Goal: Task Accomplishment & Management: Manage account settings

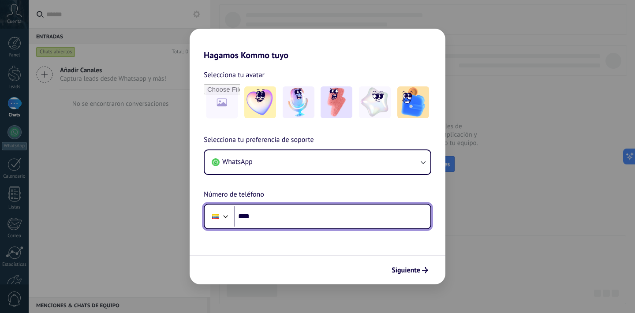
click at [282, 223] on input "****" at bounding box center [332, 216] width 197 height 20
type input "**********"
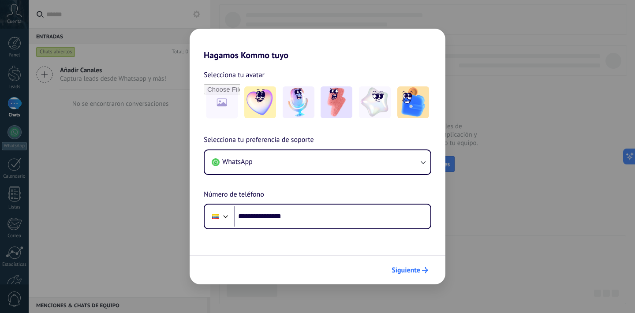
click at [423, 273] on icon "submit" at bounding box center [425, 270] width 6 height 6
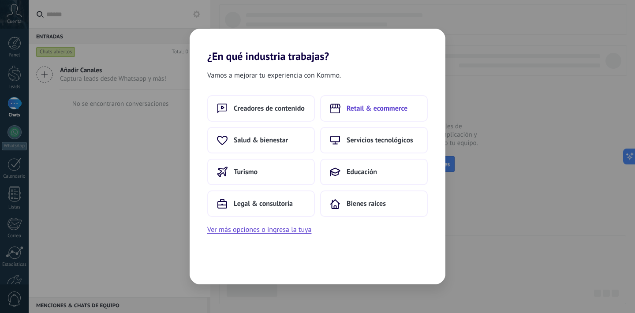
click at [334, 110] on icon at bounding box center [335, 109] width 11 height 10
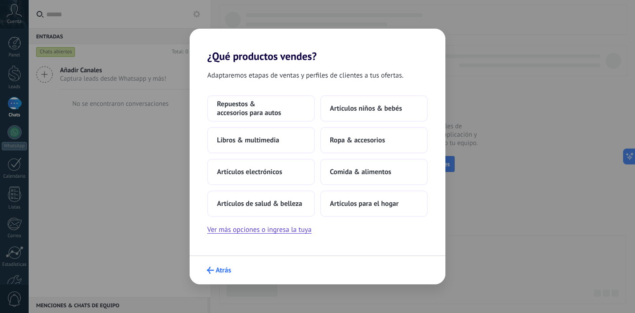
click at [221, 267] on span "Atrás" at bounding box center [223, 270] width 15 height 6
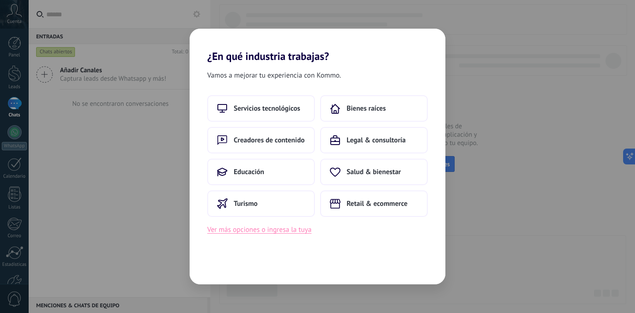
click at [270, 229] on button "Ver más opciones o ingresa la tuya" at bounding box center [259, 229] width 104 height 11
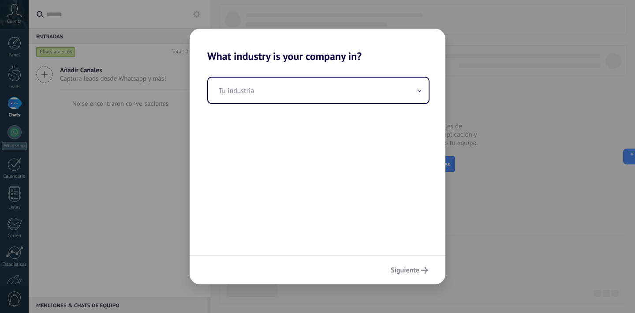
click at [323, 106] on div "Tu industria" at bounding box center [318, 159] width 256 height 193
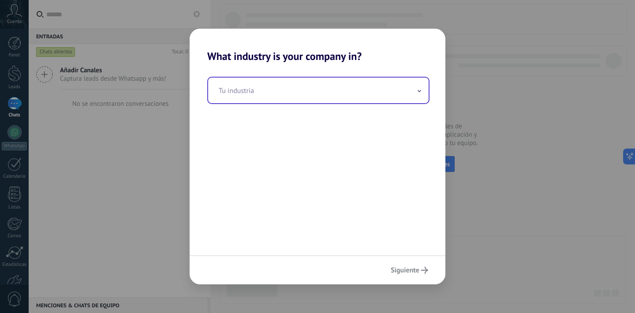
click at [329, 93] on input "text" at bounding box center [318, 91] width 221 height 26
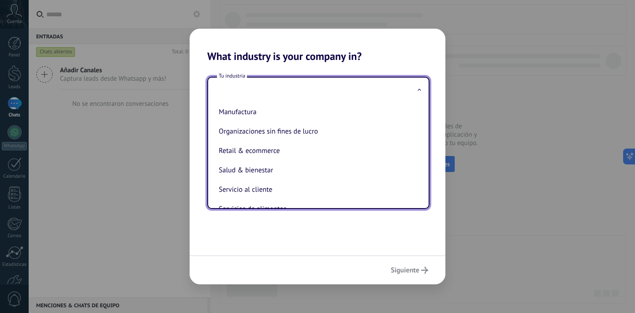
scroll to position [142, 0]
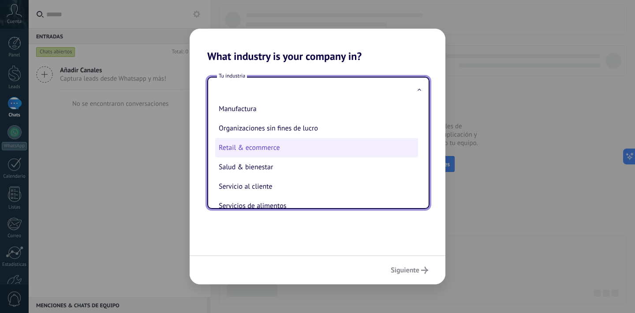
click at [340, 146] on li "Retail & ecommerce" at bounding box center [316, 147] width 203 height 19
type input "**********"
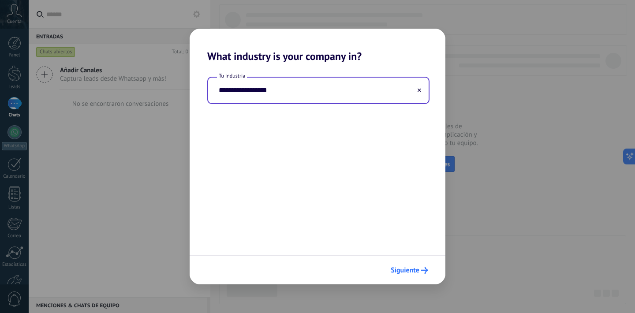
click at [425, 265] on button "Siguiente" at bounding box center [409, 270] width 45 height 15
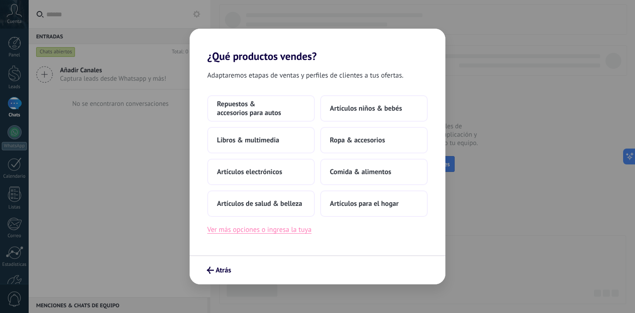
click at [274, 229] on button "Ver más opciones o ingresa la tuya" at bounding box center [259, 229] width 104 height 11
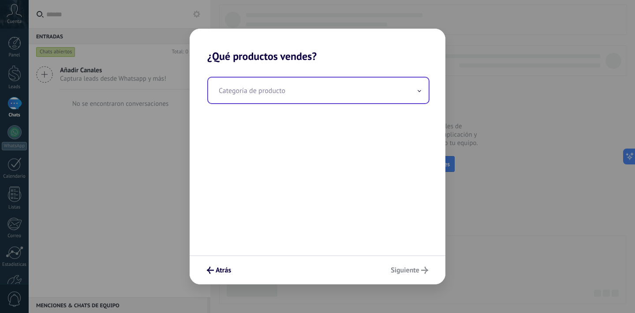
click at [317, 94] on input "text" at bounding box center [318, 91] width 221 height 26
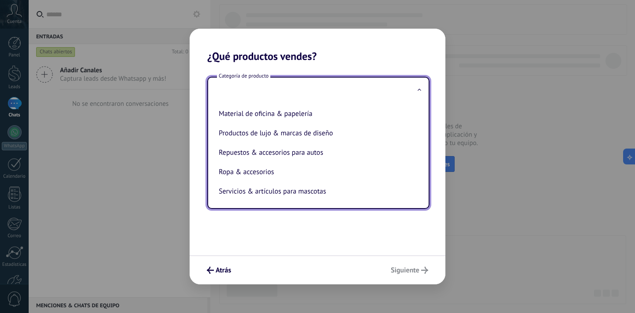
scroll to position [195, 0]
click at [222, 271] on span "Atrás" at bounding box center [223, 270] width 15 height 6
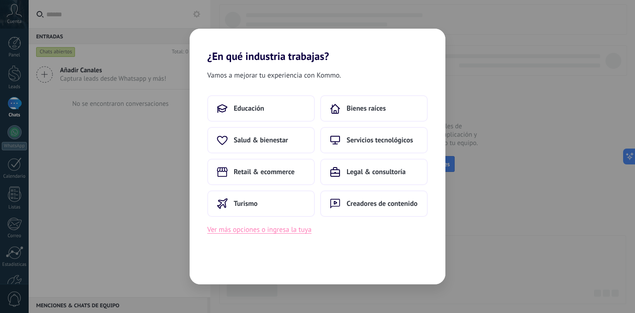
click at [305, 227] on button "Ver más opciones o ingresa la tuya" at bounding box center [259, 229] width 104 height 11
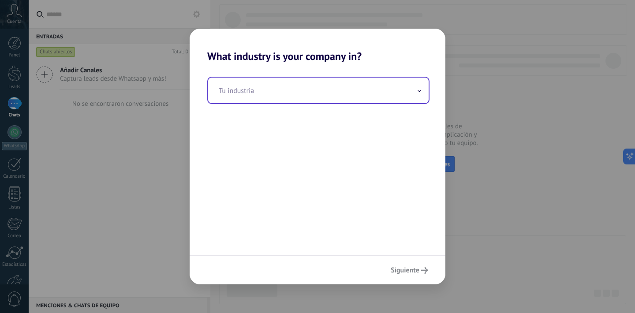
click at [366, 88] on input "text" at bounding box center [318, 91] width 221 height 26
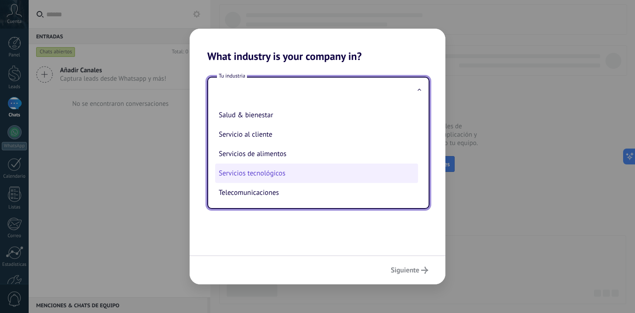
scroll to position [192, 0]
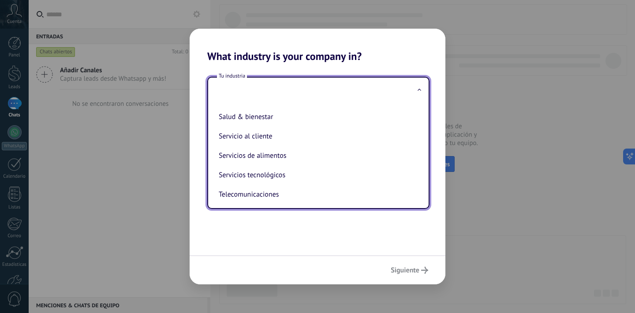
click at [324, 132] on li "Servicio al cliente" at bounding box center [316, 136] width 203 height 19
type input "**********"
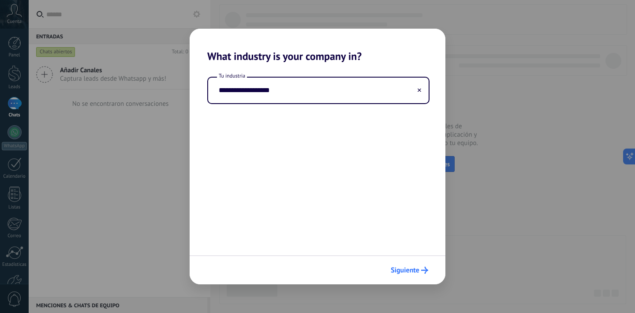
click at [418, 266] on button "Siguiente" at bounding box center [409, 270] width 45 height 15
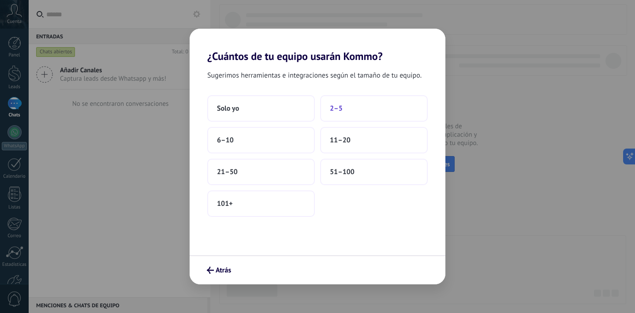
click at [343, 109] on button "2–5" at bounding box center [374, 108] width 108 height 26
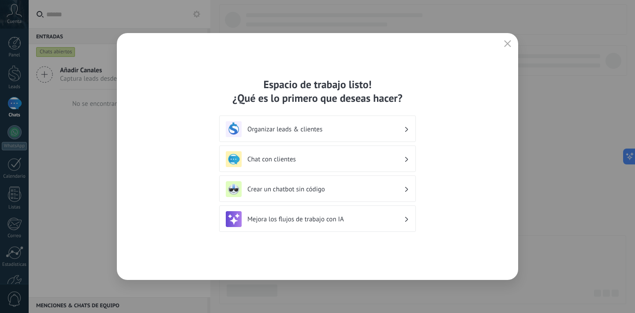
click at [364, 125] on h3 "Organizar leads & clientes" at bounding box center [326, 129] width 157 height 8
click at [394, 131] on h3 "Organizar leads & clientes" at bounding box center [326, 129] width 157 height 8
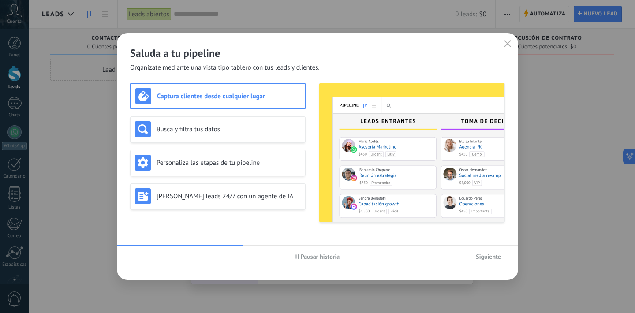
click at [487, 258] on span "Siguiente" at bounding box center [488, 257] width 25 height 6
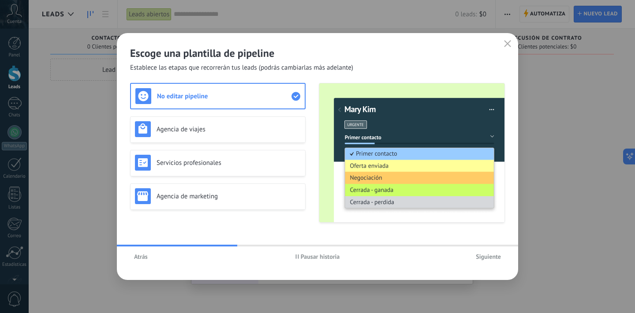
click at [142, 256] on span "Atrás" at bounding box center [141, 257] width 14 height 6
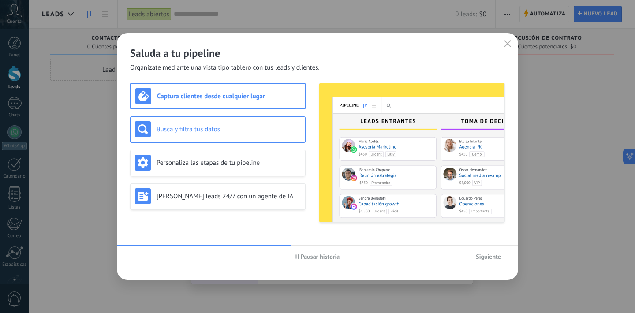
click at [255, 122] on div "Busca y filtra tus datos" at bounding box center [218, 129] width 166 height 16
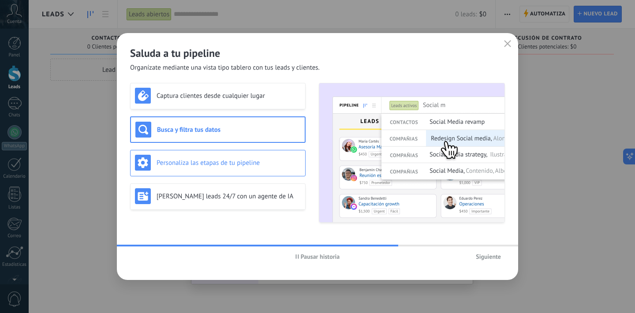
click at [260, 166] on h3 "Personaliza las etapas de tu pipeline" at bounding box center [229, 163] width 144 height 8
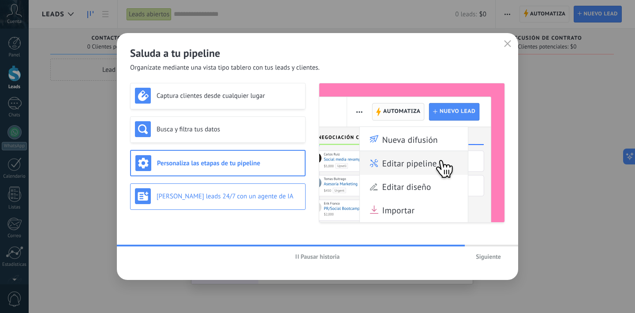
click at [265, 185] on div "[PERSON_NAME] leads 24/7 con un agente de IA" at bounding box center [218, 197] width 176 height 26
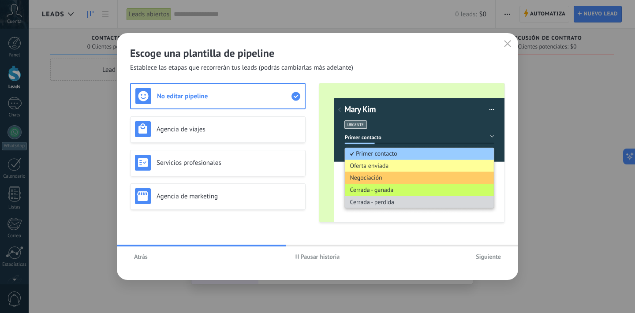
click at [480, 257] on span "Siguiente" at bounding box center [488, 257] width 25 height 6
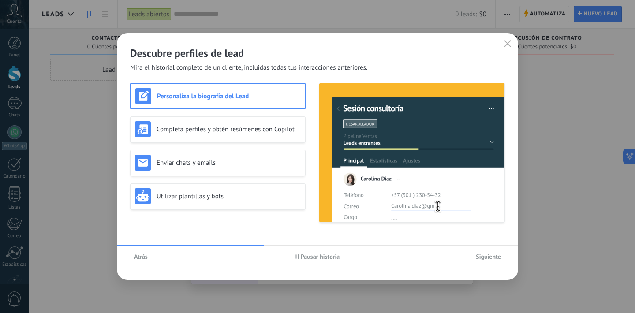
click at [276, 92] on h3 "Personaliza la biografía del Lead" at bounding box center [228, 96] width 143 height 8
click at [237, 95] on h3 "Personaliza la biografía del Lead" at bounding box center [228, 96] width 143 height 8
click at [492, 257] on span "Siguiente" at bounding box center [488, 257] width 25 height 6
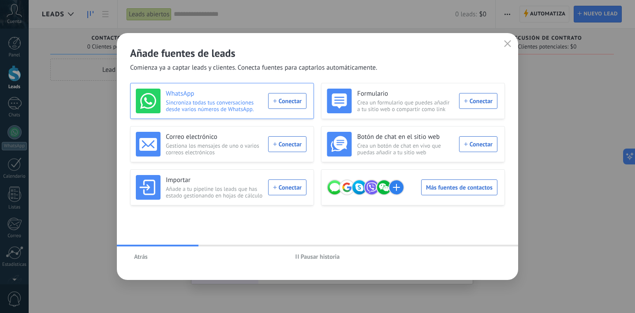
click at [286, 97] on div "WhatsApp Sincroniza todas tus conversaciones desde varios números de WhatsApp. …" at bounding box center [221, 101] width 171 height 25
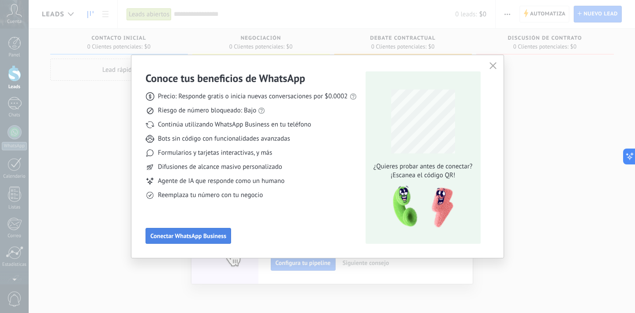
click at [220, 240] on button "Conectar WhatsApp Business" at bounding box center [189, 236] width 86 height 16
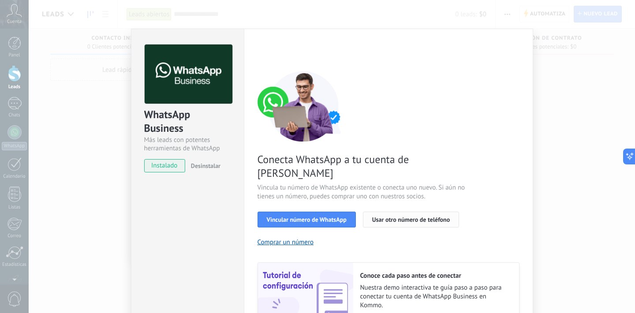
click at [409, 217] on span "Usar otro número de teléfono" at bounding box center [411, 220] width 78 height 6
click at [311, 217] on span "Vincular número de WhatsApp" at bounding box center [307, 220] width 80 height 6
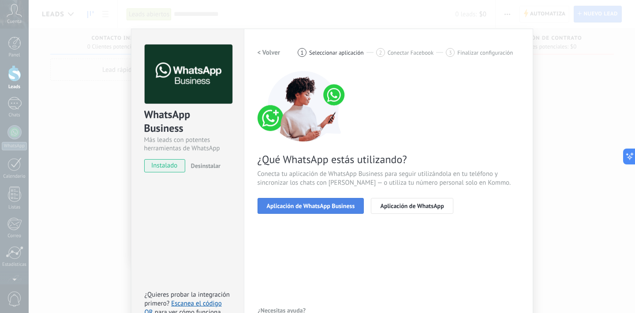
click at [308, 205] on span "Aplicación de WhatsApp Business" at bounding box center [311, 206] width 88 height 6
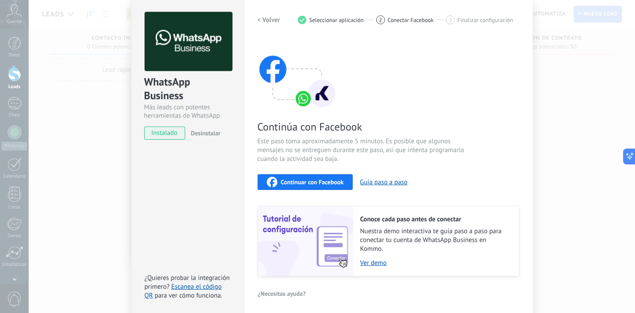
scroll to position [38, 0]
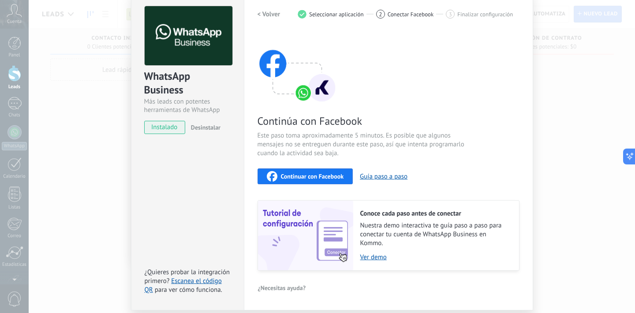
click at [339, 175] on span "Continuar con Facebook" at bounding box center [312, 176] width 63 height 6
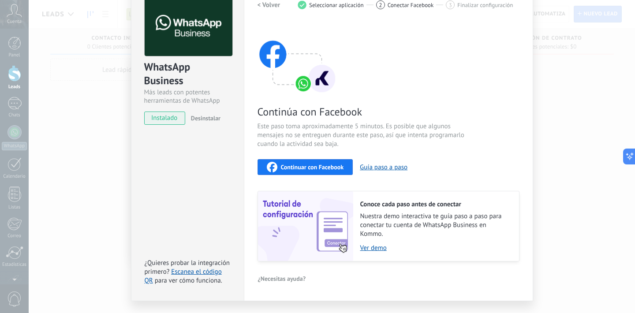
scroll to position [47, 0]
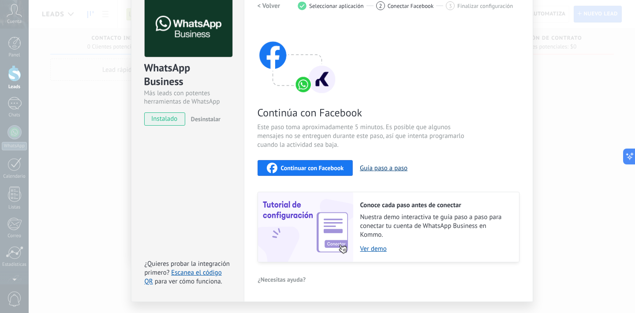
click at [392, 166] on button "Guía paso a paso" at bounding box center [384, 168] width 48 height 8
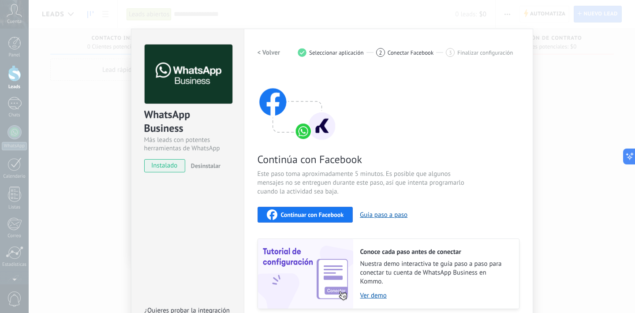
scroll to position [0, 0]
click at [272, 53] on h2 "< Volver" at bounding box center [269, 53] width 23 height 8
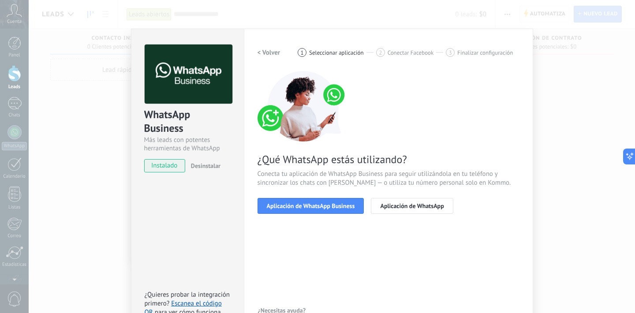
click at [272, 53] on h2 "< Volver" at bounding box center [269, 53] width 23 height 8
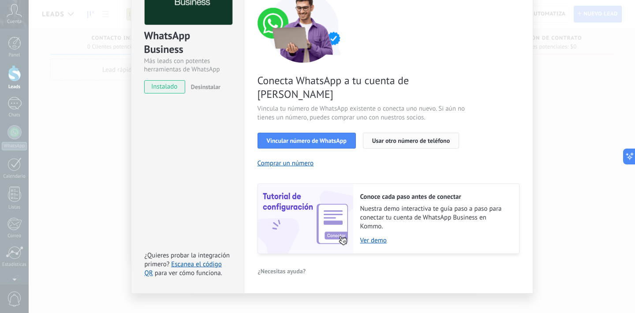
scroll to position [79, 0]
click at [573, 174] on div "WhatsApp Business Más leads con potentes herramientas de WhatsApp instalado Des…" at bounding box center [332, 156] width 607 height 313
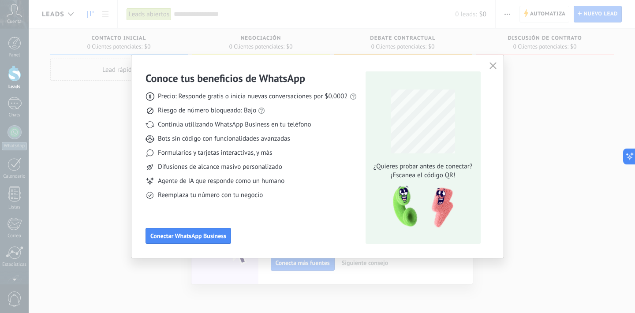
scroll to position [0, 0]
click at [495, 65] on icon "button" at bounding box center [493, 65] width 7 height 7
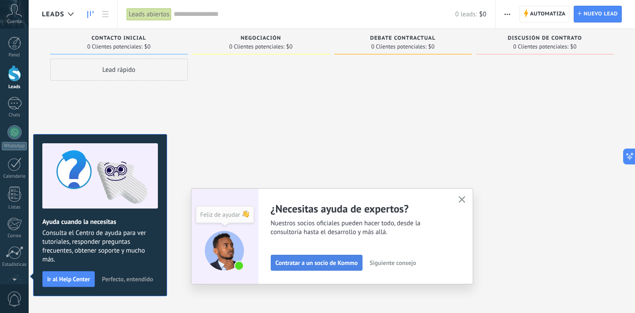
click at [302, 265] on span "Contratar a un socio de Kommo" at bounding box center [317, 263] width 83 height 6
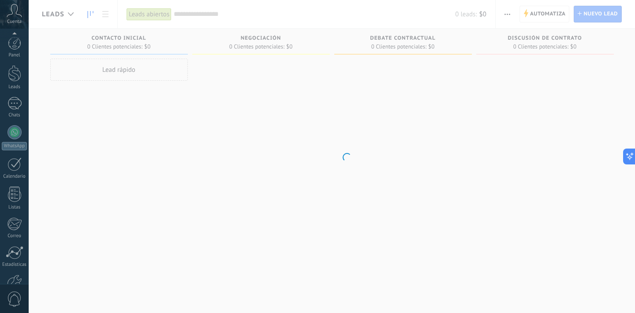
scroll to position [54, 0]
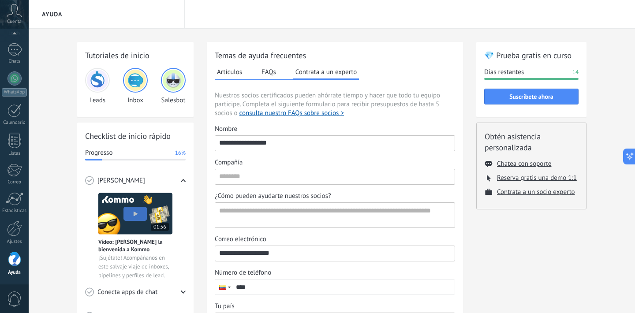
drag, startPoint x: 310, startPoint y: 144, endPoint x: 224, endPoint y: 127, distance: 87.4
type input "*"
click at [233, 175] on input "Compañía" at bounding box center [335, 176] width 240 height 14
type input "*"
drag, startPoint x: 236, startPoint y: 148, endPoint x: 196, endPoint y: 143, distance: 40.5
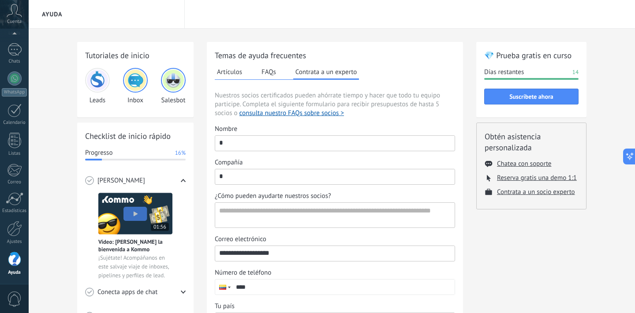
click at [196, 143] on div "Tutoriales de inicio Leads Inbox Salesbot Checklist de inicio rápido Progresso …" at bounding box center [332, 237] width 510 height 390
type input "*"
type input "*******"
click at [279, 183] on input "*" at bounding box center [335, 176] width 240 height 14
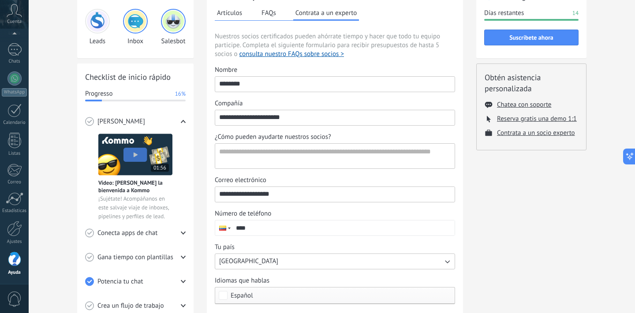
scroll to position [64, 0]
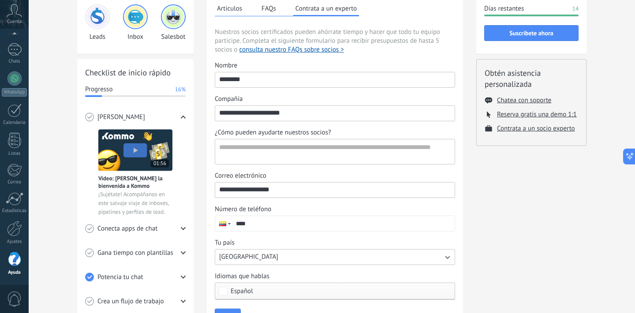
type input "**********"
click at [349, 154] on textarea "¿Cómo pueden ayudarte nuestros socios?" at bounding box center [334, 151] width 238 height 25
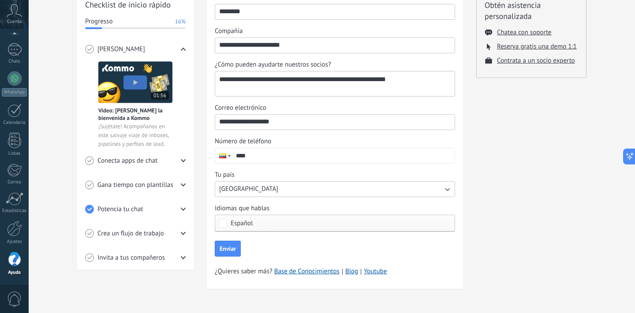
scroll to position [131, 0]
type textarea "**********"
click at [369, 163] on div "Phone ****" at bounding box center [335, 156] width 240 height 16
click at [369, 163] on input "****" at bounding box center [343, 155] width 223 height 15
type input "**********"
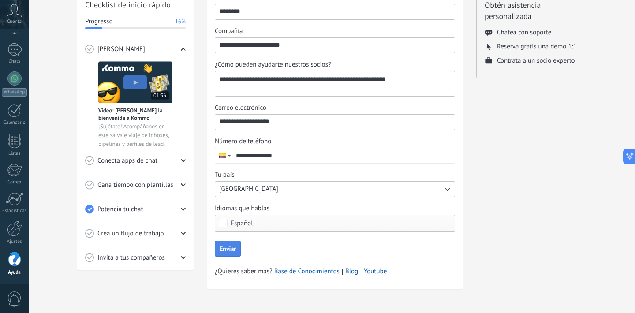
click at [238, 245] on button "Enviar" at bounding box center [228, 249] width 26 height 16
type input "**********"
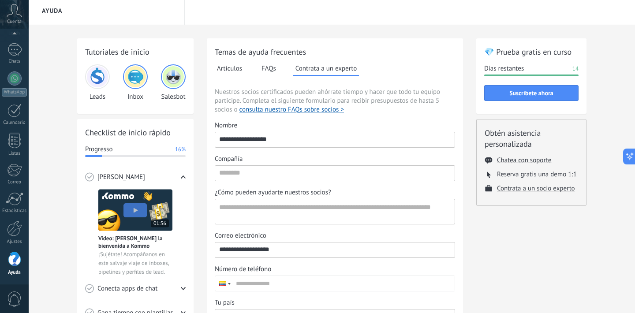
scroll to position [4, 0]
click at [20, 57] on link "Chats" at bounding box center [14, 53] width 29 height 21
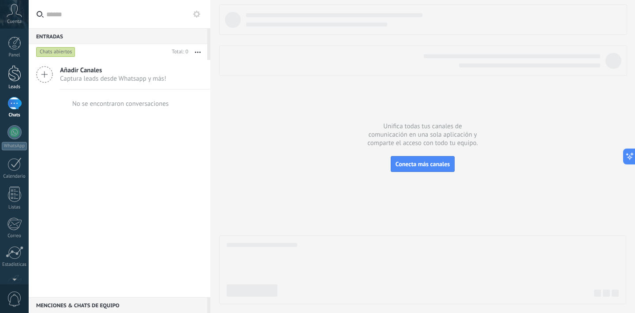
click at [13, 85] on div "Leads" at bounding box center [15, 87] width 26 height 6
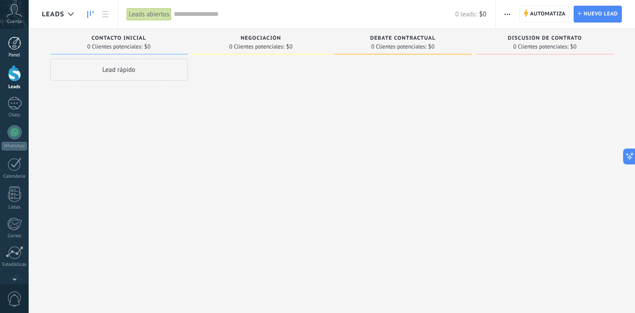
click at [19, 48] on div at bounding box center [14, 43] width 13 height 13
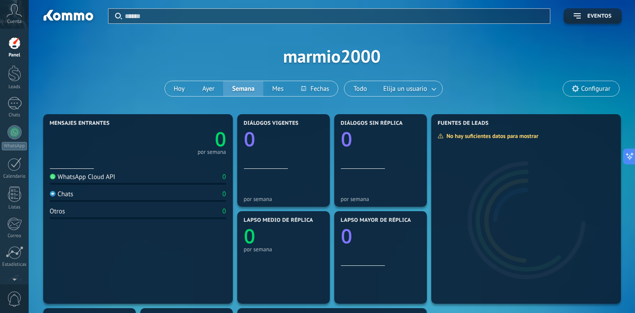
click at [360, 68] on div "Aplicar Eventos marmio2000 [DATE] [DATE] Semana Mes Todo Elija un usuario Confi…" at bounding box center [332, 56] width 580 height 112
click at [366, 62] on div "Aplicar Eventos marmio2000 [DATE] [DATE] Semana Mes Todo Elija un usuario Confi…" at bounding box center [332, 56] width 580 height 112
click at [426, 90] on span "Elija un usuario" at bounding box center [405, 89] width 47 height 12
click at [392, 93] on span "Elija un usuario" at bounding box center [405, 89] width 47 height 12
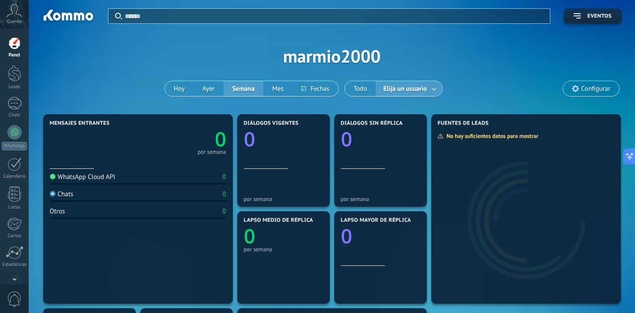
click at [392, 93] on span "Elija un usuario" at bounding box center [405, 89] width 47 height 12
click at [593, 94] on span "Configurar" at bounding box center [591, 88] width 56 height 15
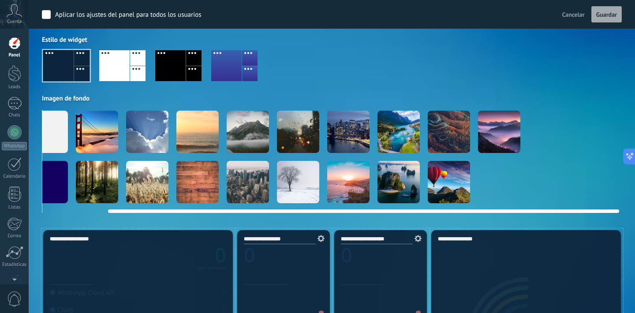
scroll to position [0, 70]
click at [612, 128] on video at bounding box center [600, 132] width 42 height 42
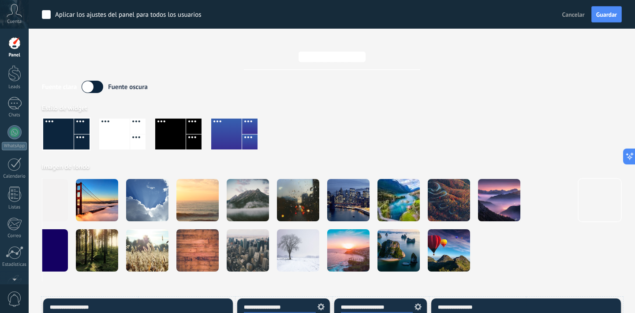
scroll to position [0, 0]
click at [51, 15] on label "Aplicar los ajustes del panel para todos los usuarios" at bounding box center [122, 14] width 160 height 9
click at [618, 25] on div "Aplicar los ajustes del panel para todos los usuarios Cancelar Guardar" at bounding box center [332, 14] width 607 height 29
click at [386, 60] on input "**********" at bounding box center [332, 57] width 176 height 26
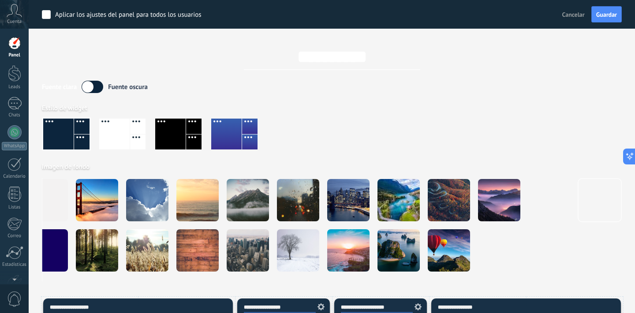
drag, startPoint x: 386, startPoint y: 60, endPoint x: 280, endPoint y: 58, distance: 105.9
click at [279, 58] on input "**********" at bounding box center [332, 57] width 176 height 26
type input "**********"
click at [483, 97] on div "Fuente [PERSON_NAME] oscura Estilo de widget Imagen de fondo" at bounding box center [332, 181] width 580 height 201
click at [15, 171] on div at bounding box center [15, 165] width 14 height 14
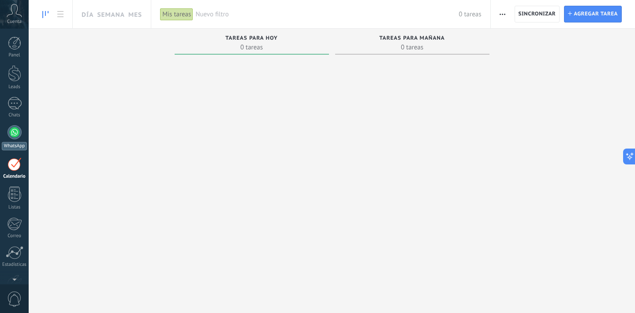
click at [19, 131] on div at bounding box center [15, 132] width 14 height 14
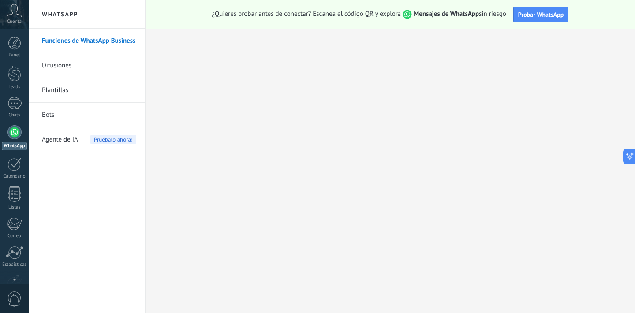
click at [133, 41] on link "Funciones de WhatsApp Business" at bounding box center [89, 41] width 94 height 25
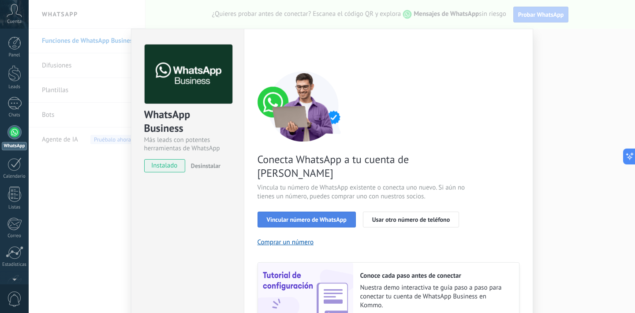
click at [277, 217] on span "Vincular número de WhatsApp" at bounding box center [307, 220] width 80 height 6
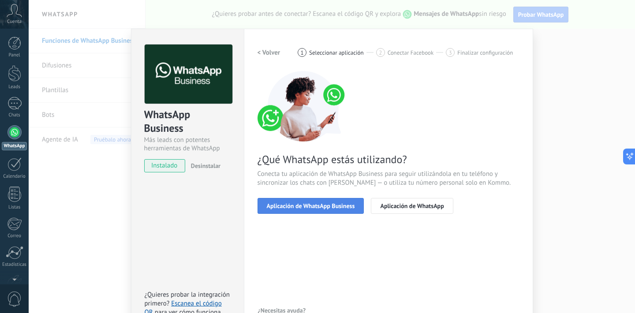
click at [295, 208] on span "Aplicación de WhatsApp Business" at bounding box center [311, 206] width 88 height 6
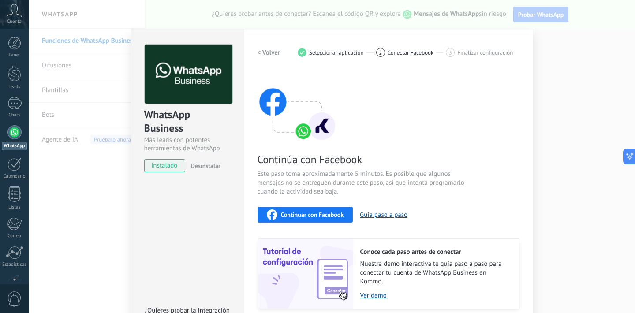
click at [579, 132] on div "WhatsApp Business Más leads con potentes herramientas de WhatsApp instalado Des…" at bounding box center [332, 156] width 607 height 313
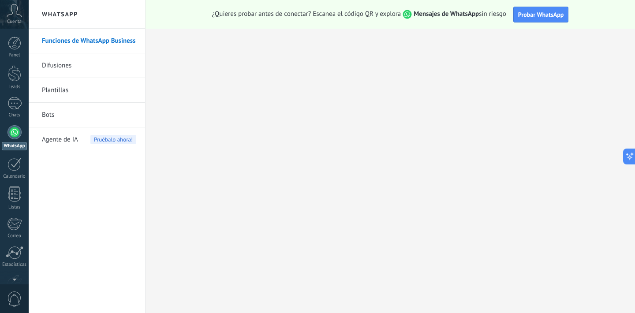
click at [51, 114] on link "Bots" at bounding box center [89, 115] width 94 height 25
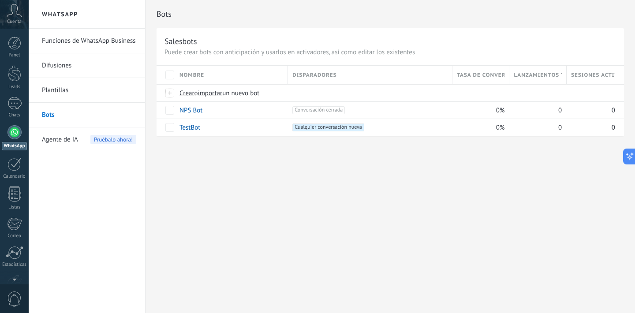
click at [25, 36] on div "Panel Leads Chats WhatsApp Clientes" at bounding box center [28, 157] width 57 height 256
click at [23, 39] on link "Panel" at bounding box center [14, 48] width 29 height 22
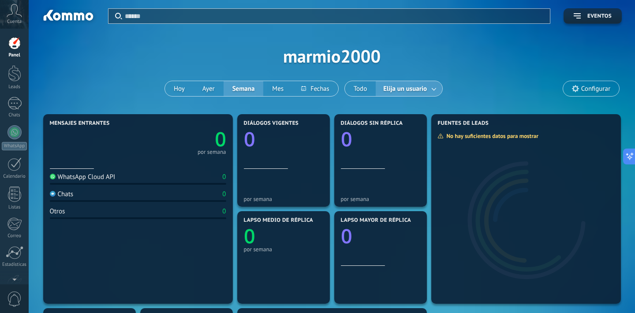
click at [597, 89] on span "Configurar" at bounding box center [596, 89] width 29 height 8
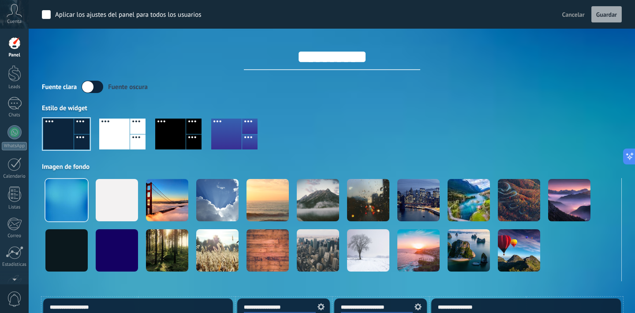
click at [348, 56] on input "**********" at bounding box center [332, 57] width 176 height 26
drag, startPoint x: 390, startPoint y: 62, endPoint x: 260, endPoint y: 57, distance: 129.4
click at [260, 57] on input "**********" at bounding box center [332, 57] width 176 height 26
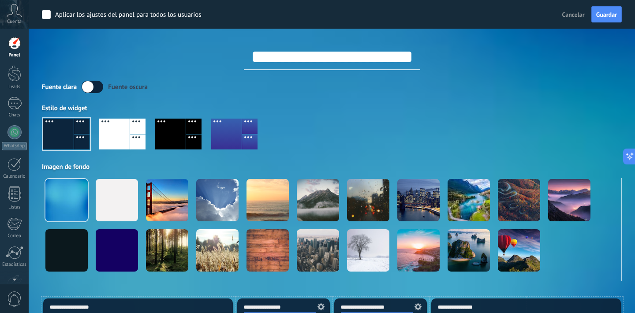
type input "**********"
click at [53, 14] on label "Aplicar los ajustes del panel para todos los usuarios" at bounding box center [122, 14] width 160 height 9
click at [604, 13] on span "Guardar" at bounding box center [607, 14] width 21 height 6
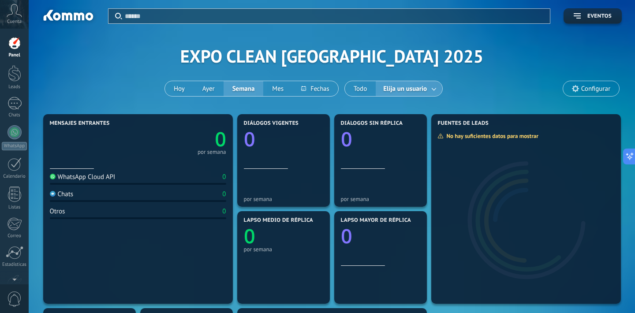
click at [16, 12] on icon at bounding box center [14, 10] width 15 height 13
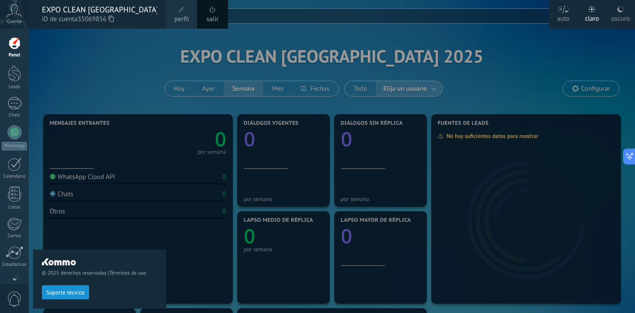
click at [187, 18] on span "perfil" at bounding box center [181, 20] width 15 height 10
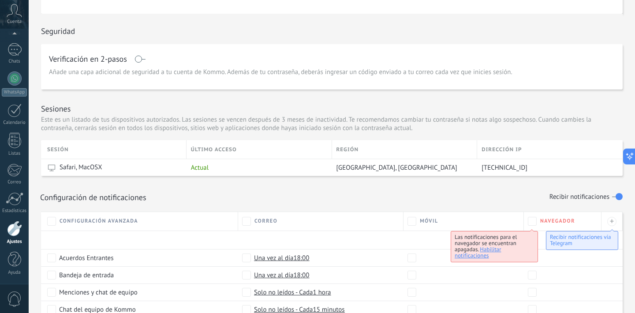
scroll to position [199, 0]
click at [142, 60] on span at bounding box center [140, 58] width 11 height 7
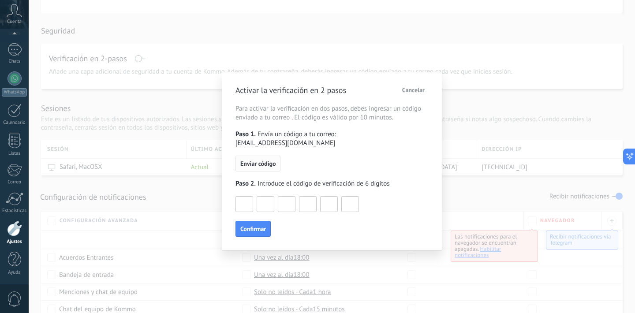
click at [262, 160] on button "Enviar código" at bounding box center [258, 164] width 45 height 16
click at [244, 199] on input at bounding box center [244, 204] width 17 height 14
click at [245, 197] on input at bounding box center [244, 204] width 17 height 14
drag, startPoint x: 273, startPoint y: 193, endPoint x: 311, endPoint y: 186, distance: 39.4
click at [273, 197] on input at bounding box center [265, 204] width 17 height 14
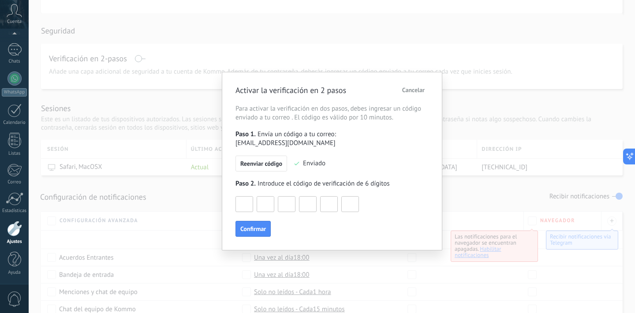
scroll to position [209, 0]
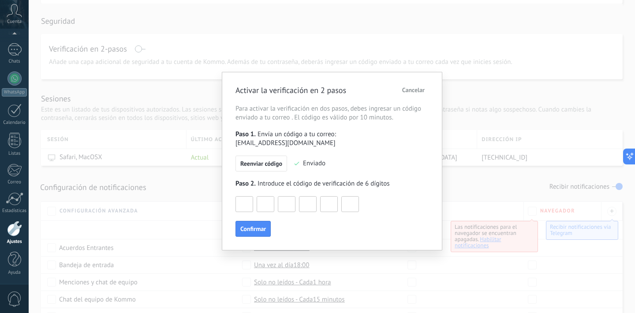
drag, startPoint x: 311, startPoint y: 184, endPoint x: 472, endPoint y: 158, distance: 162.8
click at [418, 162] on div "Activar la verificación en 2 pasos Cancelar Para activar la verificación en dos…" at bounding box center [332, 160] width 193 height 154
